Goal: Information Seeking & Learning: Learn about a topic

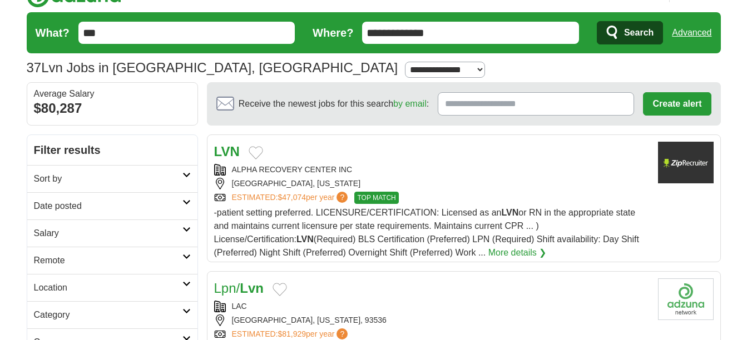
scroll to position [22, 0]
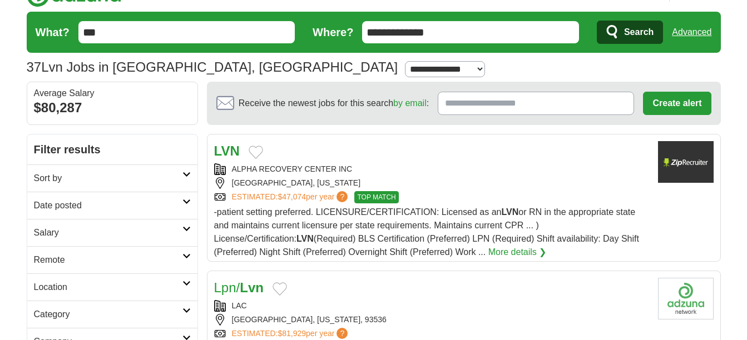
click at [553, 177] on div "ALPHA RECOVERY CENTER INC LANCASTER, CALIFORNIA ESTIMATED: $47,074 per year ? T…" at bounding box center [431, 184] width 435 height 40
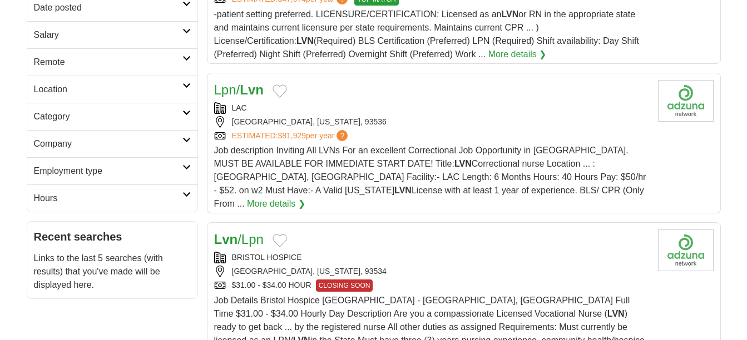
scroll to position [222, 0]
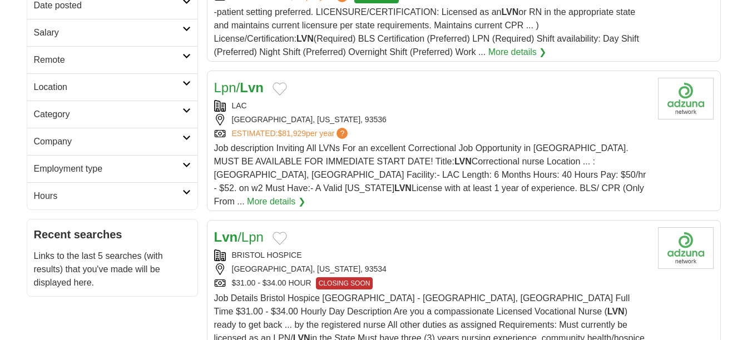
click at [316, 114] on div "LANCASTER, CALIFORNIA, 93536" at bounding box center [431, 120] width 435 height 12
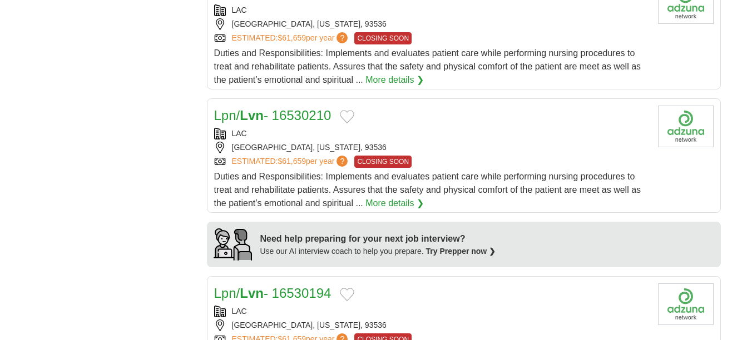
scroll to position [801, 0]
click at [509, 106] on div "Lpn/ Lvn - 16530210" at bounding box center [431, 116] width 435 height 20
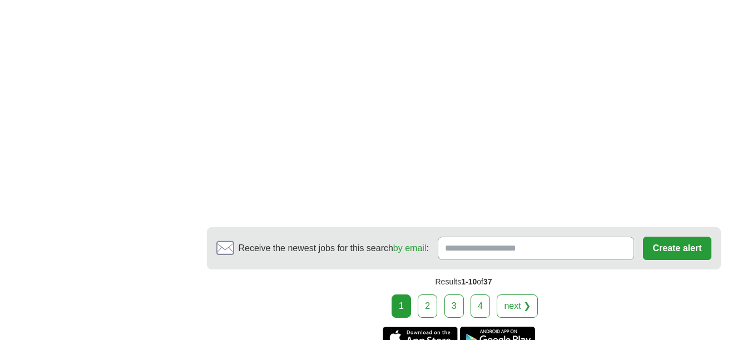
scroll to position [2002, 0]
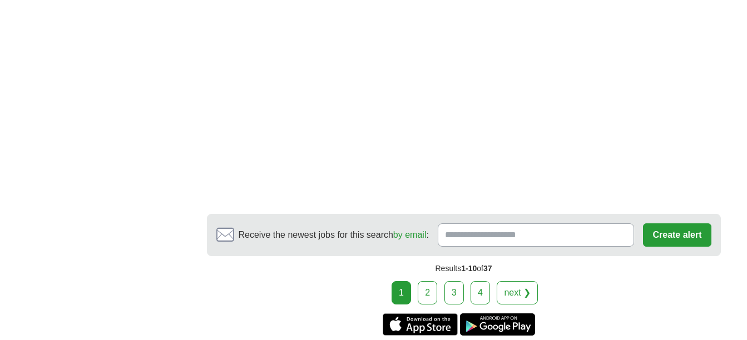
click at [424, 281] on link "2" at bounding box center [427, 292] width 19 height 23
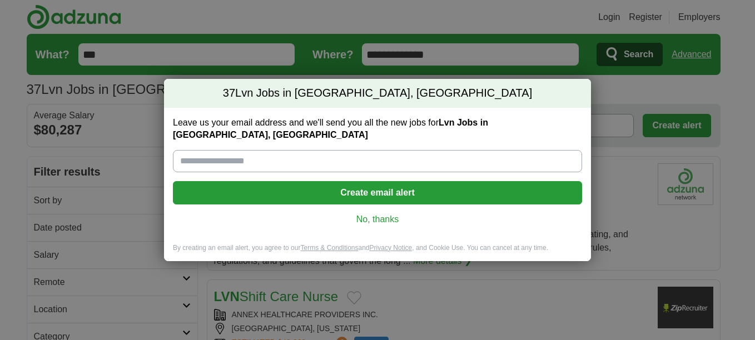
click at [390, 214] on link "No, thanks" at bounding box center [378, 220] width 392 height 12
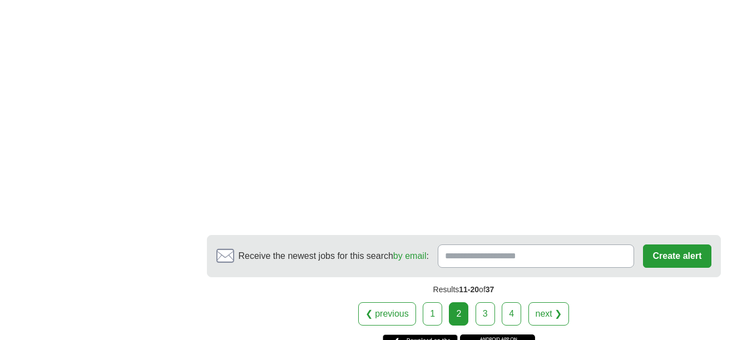
scroll to position [1936, 0]
click at [492, 302] on link "3" at bounding box center [485, 313] width 19 height 23
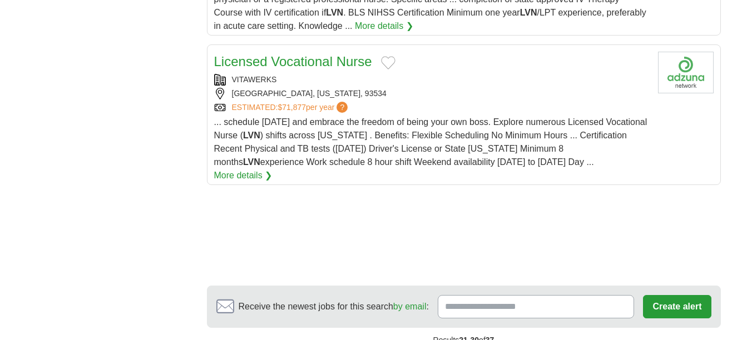
scroll to position [1468, 0]
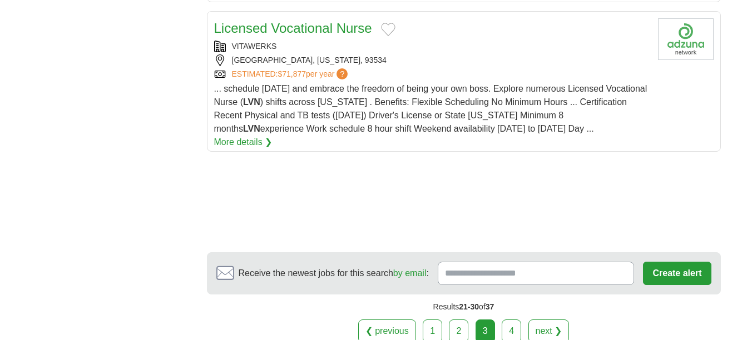
click at [514, 320] on link "4" at bounding box center [511, 331] width 19 height 23
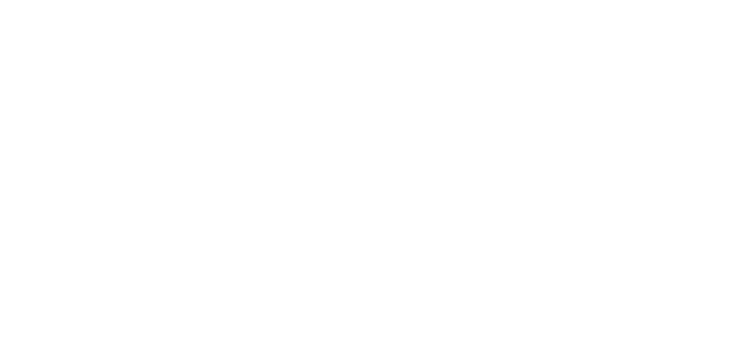
scroll to position [1313, 0]
